Goal: Transaction & Acquisition: Purchase product/service

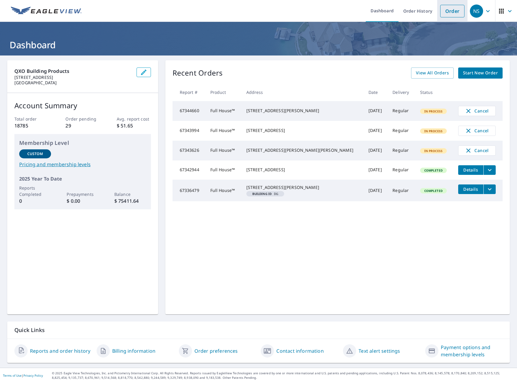
click at [455, 18] on li "Order" at bounding box center [452, 11] width 30 height 22
click at [452, 8] on link "Order" at bounding box center [452, 11] width 24 height 13
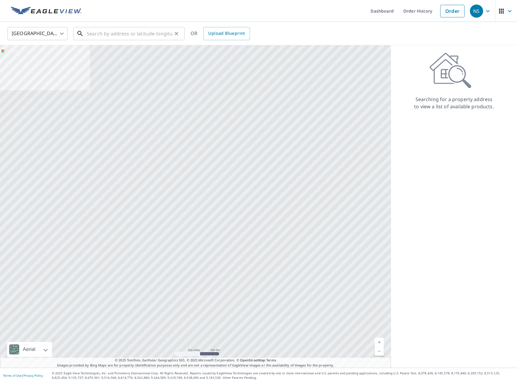
click at [93, 37] on input "text" at bounding box center [130, 33] width 86 height 17
paste input "26050 330th Ct"
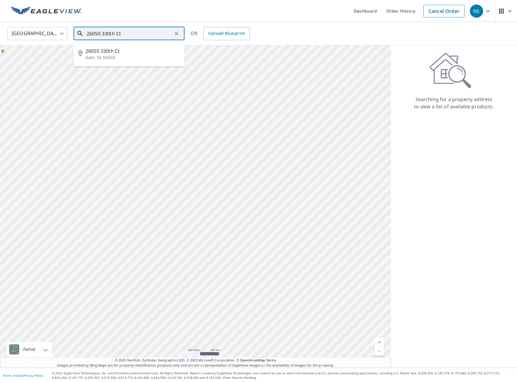
click at [119, 57] on p "Adel, IA 50003" at bounding box center [133, 58] width 94 height 6
type input "[STREET_ADDRESS]"
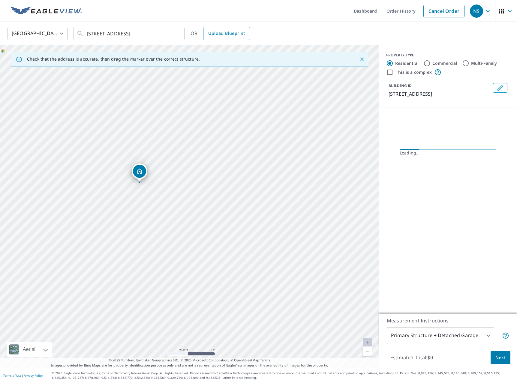
drag, startPoint x: 180, startPoint y: 186, endPoint x: 218, endPoint y: 234, distance: 60.9
click at [218, 234] on div "[STREET_ADDRESS]" at bounding box center [189, 206] width 379 height 323
drag, startPoint x: 216, startPoint y: 193, endPoint x: 223, endPoint y: 197, distance: 8.1
click at [223, 197] on div "[STREET_ADDRESS]" at bounding box center [189, 206] width 379 height 323
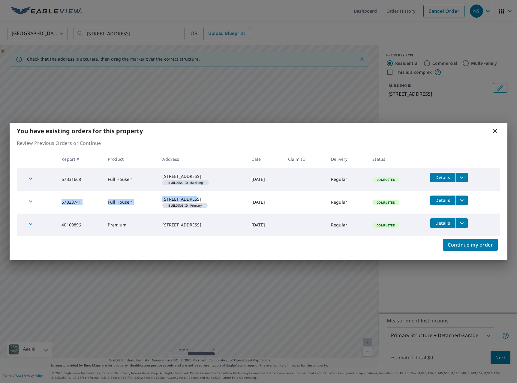
drag, startPoint x: 214, startPoint y: 175, endPoint x: 217, endPoint y: 197, distance: 22.5
click at [217, 197] on tbody "67331668 Full House™ [STREET_ADDRESS] Building ID dwelling [DATE] Regular Compl…" at bounding box center [259, 202] width 484 height 68
click at [495, 128] on icon at bounding box center [494, 131] width 7 height 7
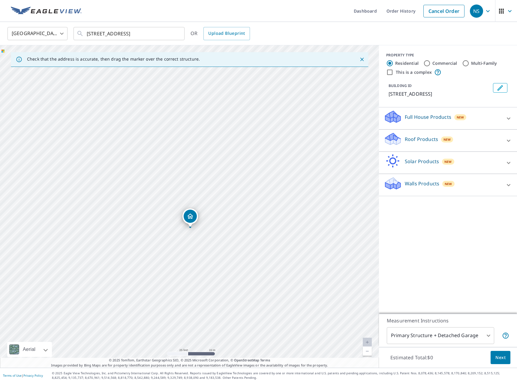
drag, startPoint x: 260, startPoint y: 213, endPoint x: 260, endPoint y: 241, distance: 27.9
click at [260, 241] on div "[STREET_ADDRESS]" at bounding box center [189, 206] width 379 height 323
drag, startPoint x: 191, startPoint y: 230, endPoint x: 203, endPoint y: 168, distance: 63.2
click at [203, 168] on div "[STREET_ADDRESS]" at bounding box center [189, 206] width 379 height 323
click at [186, 194] on div "[STREET_ADDRESS]" at bounding box center [189, 206] width 379 height 323
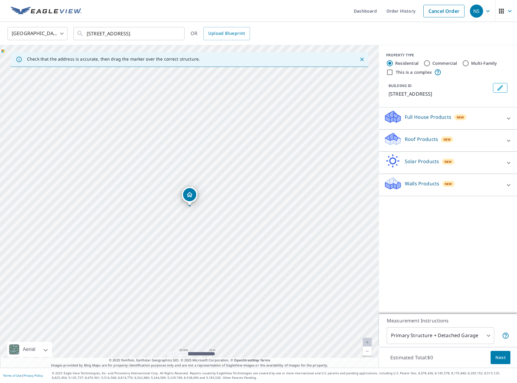
click at [418, 146] on div "Roof Products New" at bounding box center [443, 140] width 118 height 17
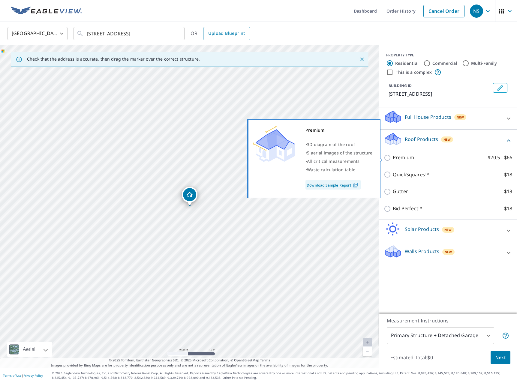
click at [407, 160] on p "Premium" at bounding box center [403, 158] width 21 height 8
click at [393, 160] on input "Premium $20.5 - $66" at bounding box center [388, 157] width 9 height 7
checkbox input "true"
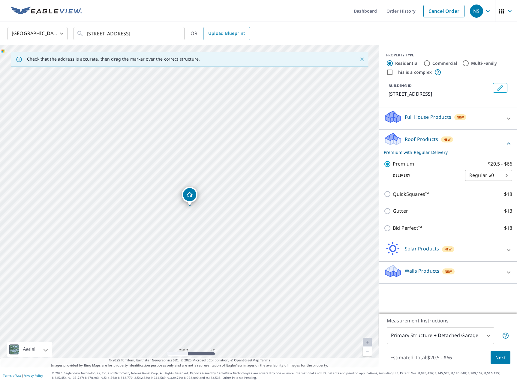
click at [504, 357] on span "Next" at bounding box center [501, 358] width 10 height 8
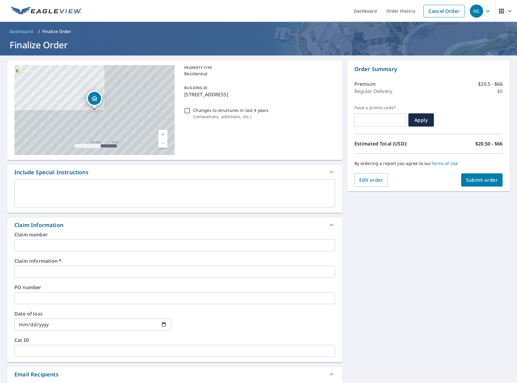
scroll to position [79, 0]
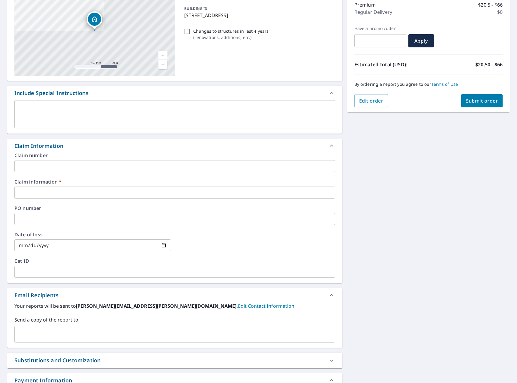
click at [158, 197] on input "text" at bounding box center [174, 193] width 321 height 12
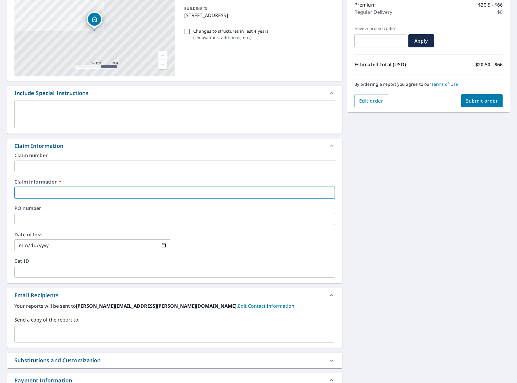
type input "0"
checkbox input "true"
type input "00"
checkbox input "true"
type input "000"
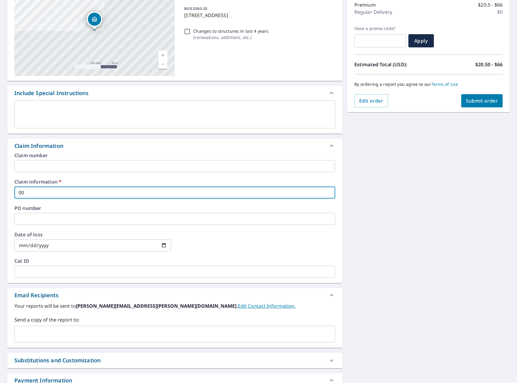
checkbox input "true"
type input "0000"
checkbox input "true"
type input "000"
checkbox input "true"
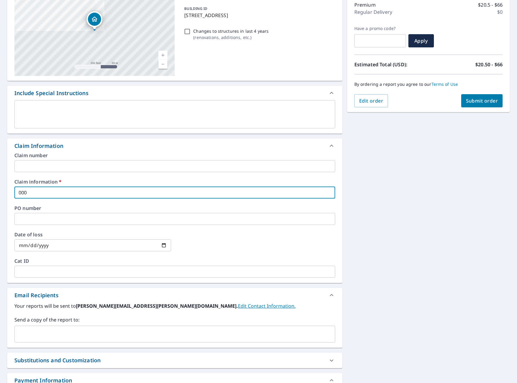
type input "00"
checkbox input "true"
type input "0"
checkbox input "true"
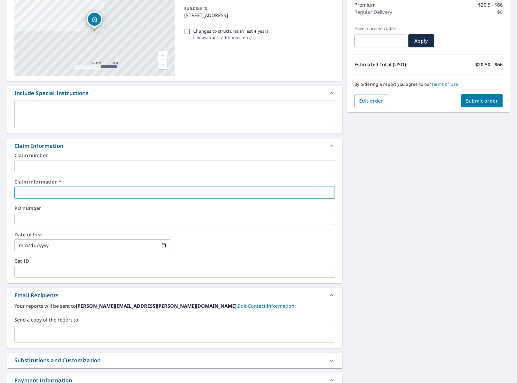
type input "0"
checkbox input "true"
type input "00"
checkbox input "true"
type input "000"
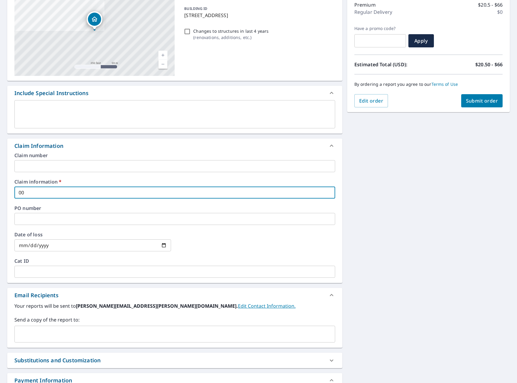
checkbox input "true"
type input "0000"
checkbox input "true"
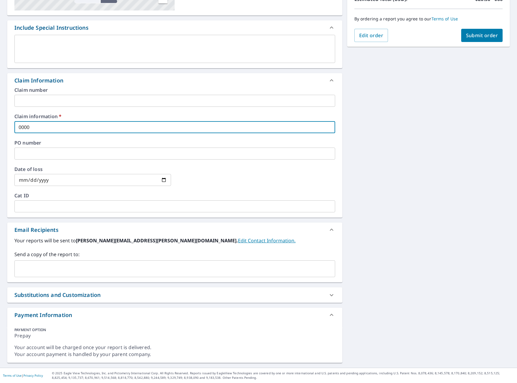
type input "0000"
click at [103, 269] on input "text" at bounding box center [170, 268] width 306 height 11
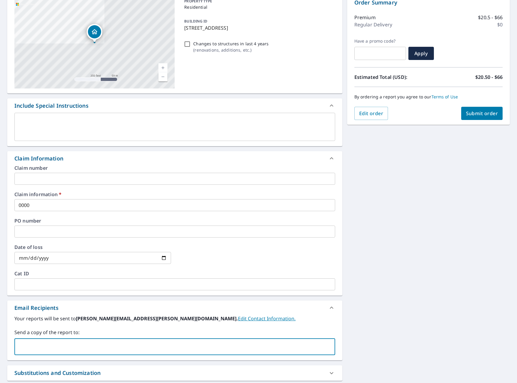
scroll to position [92, 0]
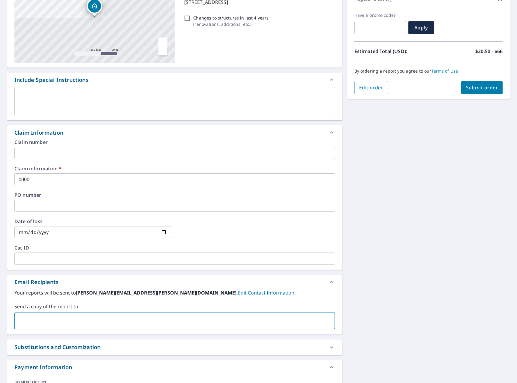
click at [46, 321] on input "text" at bounding box center [170, 320] width 306 height 11
click at [202, 318] on input "text" at bounding box center [170, 320] width 306 height 11
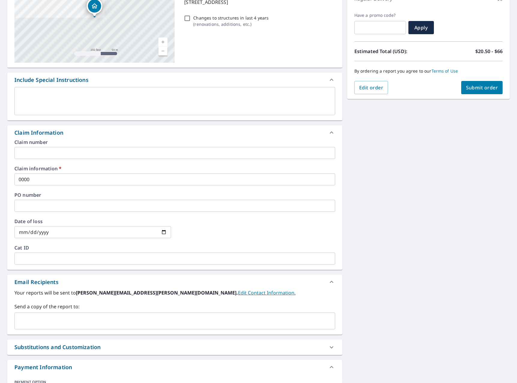
click at [48, 315] on div "​" at bounding box center [174, 321] width 321 height 17
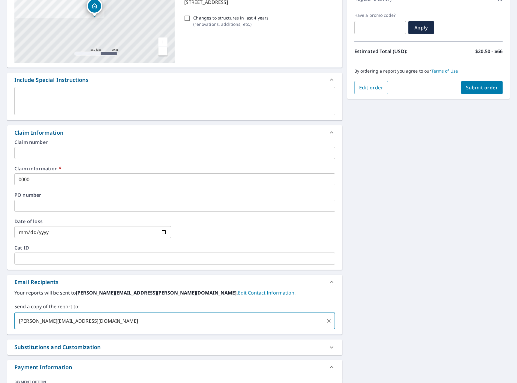
type input "[PERSON_NAME][EMAIL_ADDRESS][DOMAIN_NAME]"
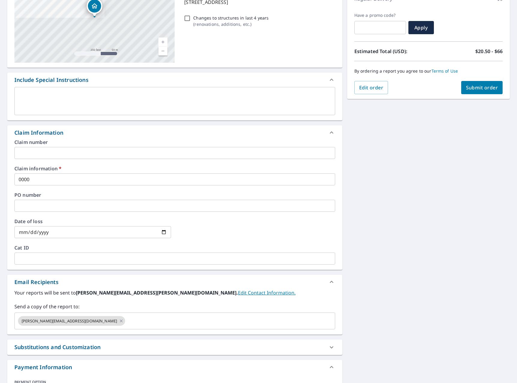
click at [339, 279] on div "Email Recipients" at bounding box center [174, 282] width 335 height 14
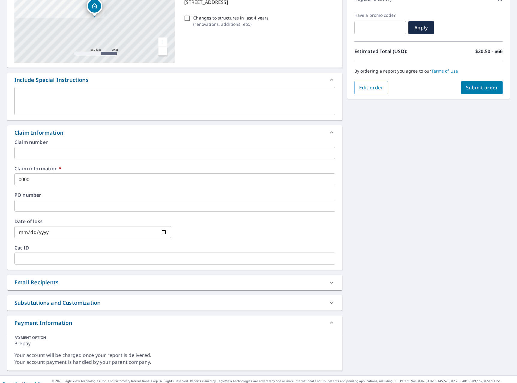
click at [171, 281] on div "Email Recipients" at bounding box center [169, 283] width 310 height 8
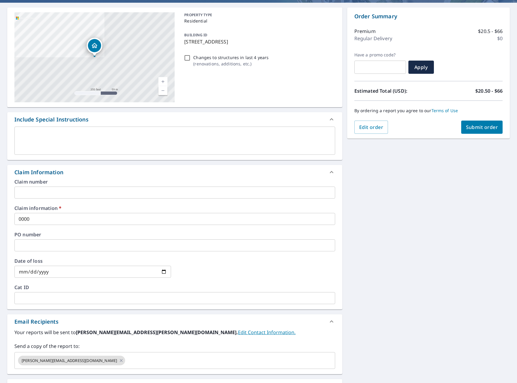
scroll to position [0, 0]
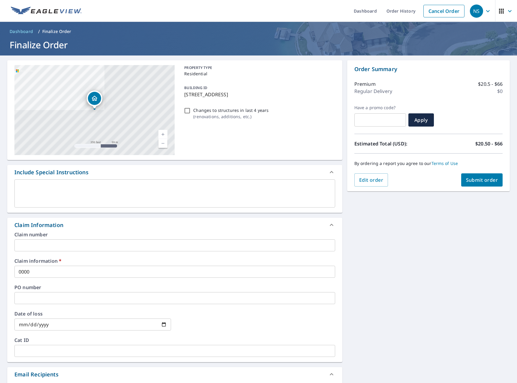
click at [457, 322] on div "[STREET_ADDRESS] Aerial Road A standard road map Aerial A detailed look from ab…" at bounding box center [258, 284] width 517 height 457
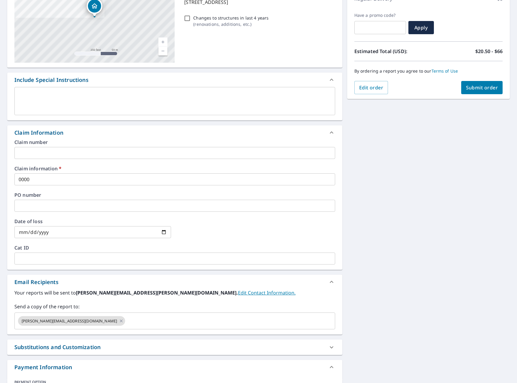
scroll to position [145, 0]
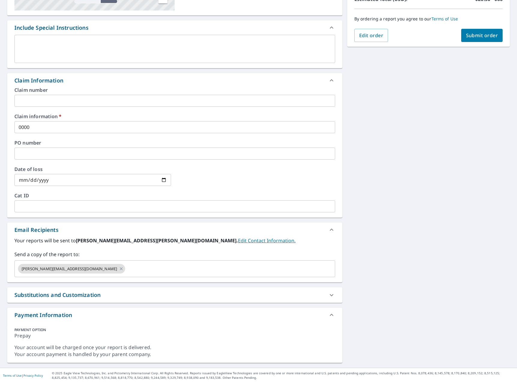
click at [476, 35] on span "Submit order" at bounding box center [482, 35] width 32 height 7
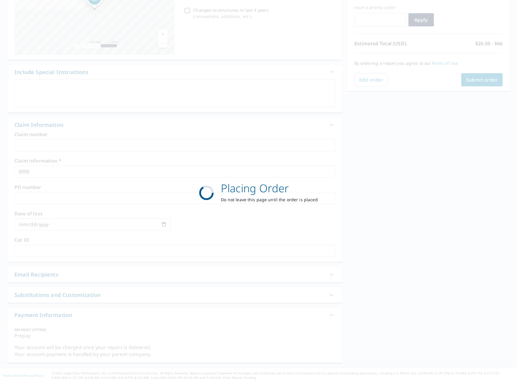
checkbox input "true"
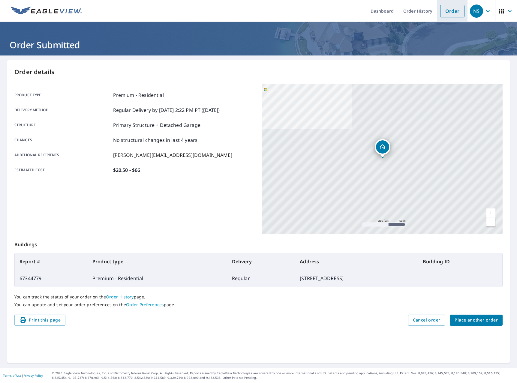
click at [443, 14] on link "Order" at bounding box center [452, 11] width 24 height 13
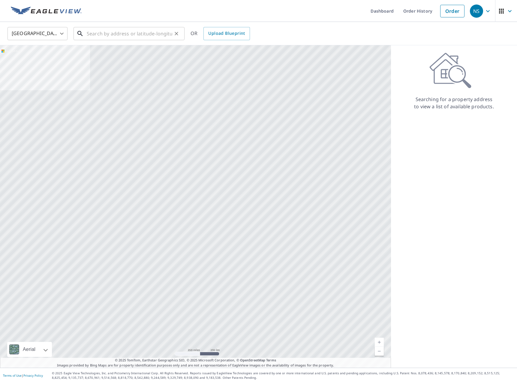
click at [160, 38] on input "text" at bounding box center [130, 33] width 86 height 17
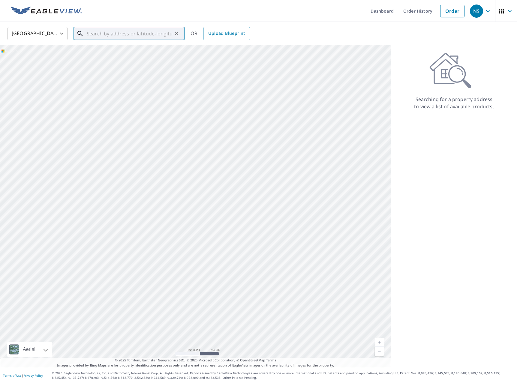
paste input "[STREET_ADDRESS]"
type input "[STREET_ADDRESS]"
click at [142, 38] on input "[STREET_ADDRESS]" at bounding box center [130, 33] width 86 height 17
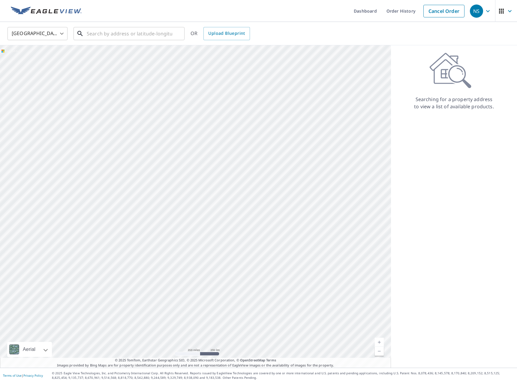
click at [129, 31] on input "text" at bounding box center [130, 33] width 86 height 17
paste input "26050 330th Ct"
click at [138, 57] on p "Adel, IA 50003" at bounding box center [133, 58] width 94 height 6
type input "[STREET_ADDRESS]"
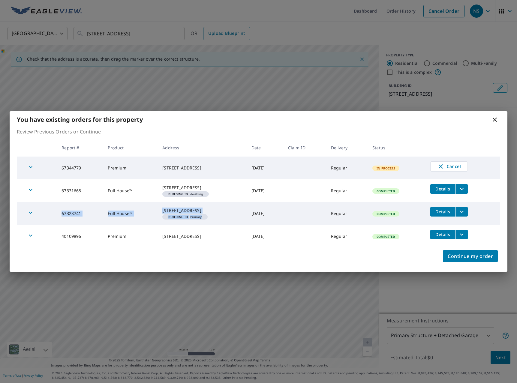
drag, startPoint x: 199, startPoint y: 184, endPoint x: 227, endPoint y: 222, distance: 47.1
click at [227, 222] on tbody "67344779 Premium 26050 [GEOGRAPHIC_DATA] [DATE] Regular In Process Cancel 67331…" at bounding box center [259, 202] width 484 height 91
click at [233, 157] on td "[STREET_ADDRESS]" at bounding box center [202, 168] width 89 height 23
click at [493, 117] on icon at bounding box center [494, 119] width 7 height 7
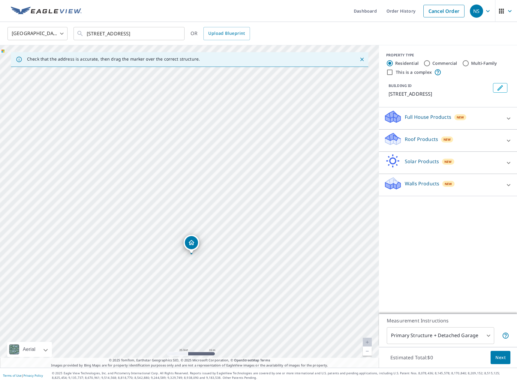
drag, startPoint x: 222, startPoint y: 185, endPoint x: 224, endPoint y: 221, distance: 36.3
click at [224, 221] on div "[STREET_ADDRESS]" at bounding box center [189, 206] width 379 height 323
drag, startPoint x: 230, startPoint y: 205, endPoint x: 230, endPoint y: 224, distance: 18.6
click at [230, 224] on div "[STREET_ADDRESS]" at bounding box center [189, 206] width 379 height 323
